Goal: Transaction & Acquisition: Subscribe to service/newsletter

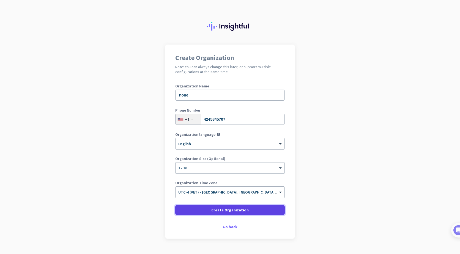
click at [237, 209] on span "Create Organization" at bounding box center [229, 211] width 37 height 6
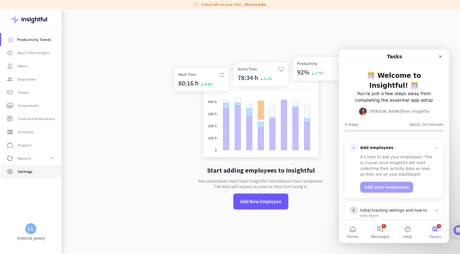
click at [33, 176] on link "settings Settings" at bounding box center [31, 171] width 61 height 13
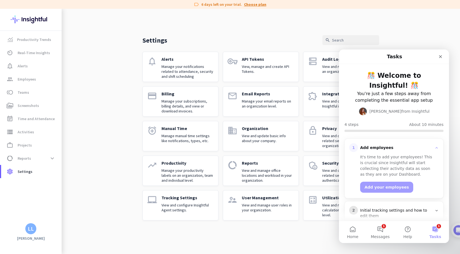
click at [253, 4] on link "Choose plan" at bounding box center [255, 5] width 22 height 6
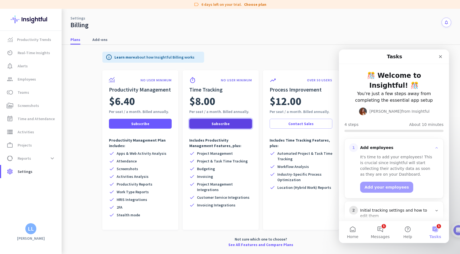
click at [228, 124] on span "Subscribe" at bounding box center [221, 124] width 18 height 6
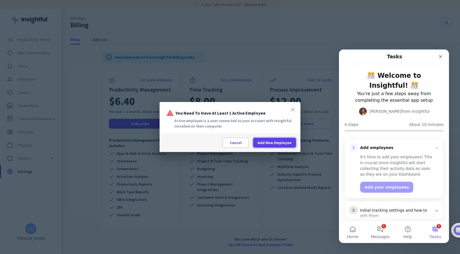
click at [264, 141] on span "Add New Employee" at bounding box center [275, 143] width 34 height 6
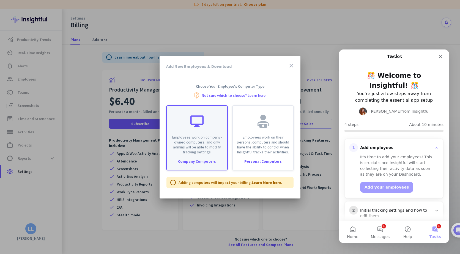
click at [214, 143] on p "Employees work on company-owned computers, and only admins will be able to modi…" at bounding box center [197, 145] width 54 height 20
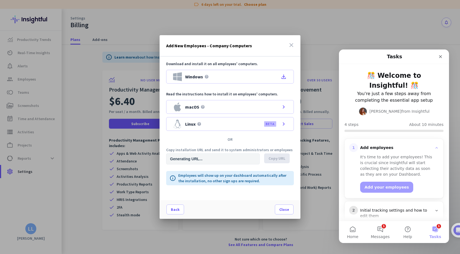
type input "[URL][DOMAIN_NAME]"
click at [285, 210] on span "Close" at bounding box center [284, 210] width 10 height 6
